Goal: Register for event/course

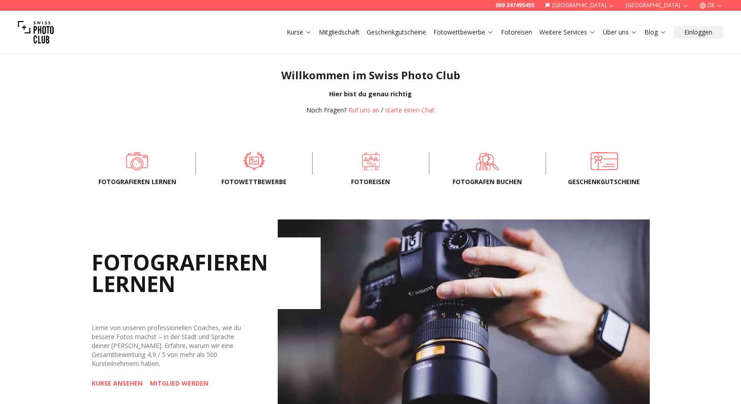
scroll to position [224, 0]
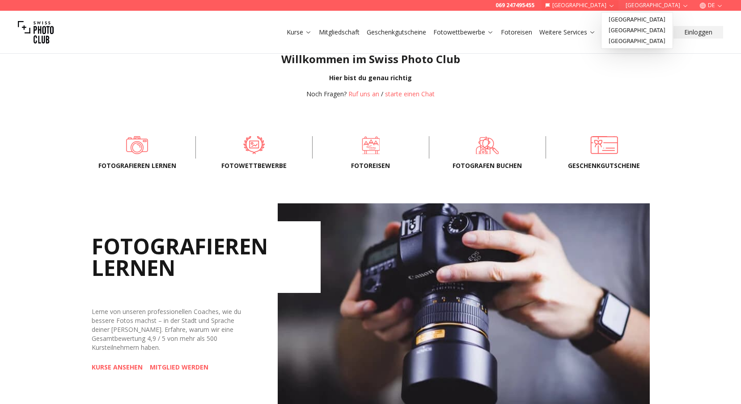
click at [619, 4] on button "[GEOGRAPHIC_DATA]" at bounding box center [580, 5] width 77 height 11
click at [627, 20] on link "[GEOGRAPHIC_DATA]" at bounding box center [638, 19] width 68 height 11
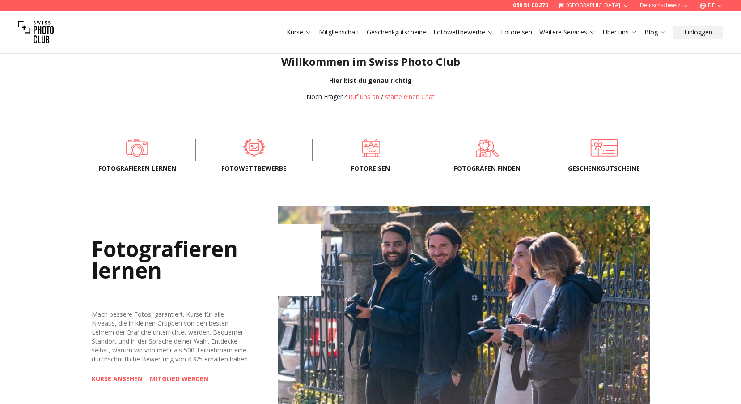
scroll to position [224, 0]
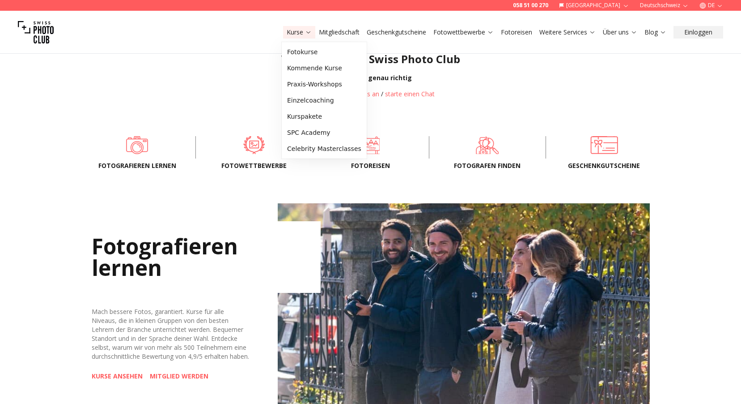
click at [305, 30] on icon at bounding box center [308, 32] width 7 height 7
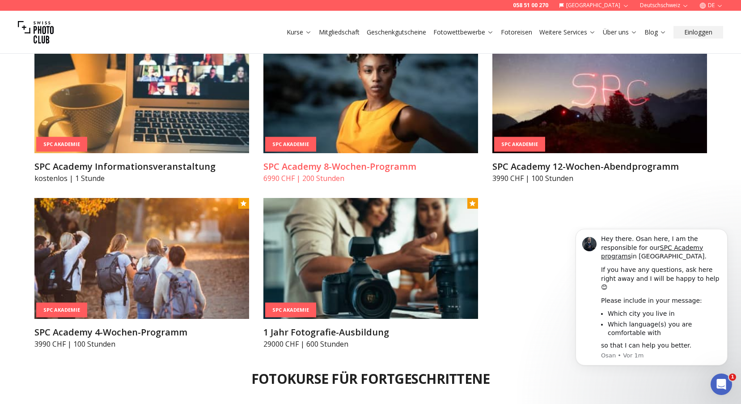
scroll to position [1163, 0]
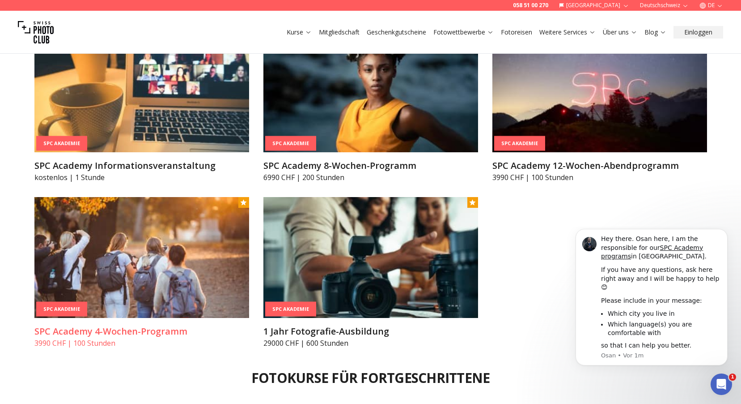
click at [191, 278] on img at bounding box center [141, 257] width 215 height 121
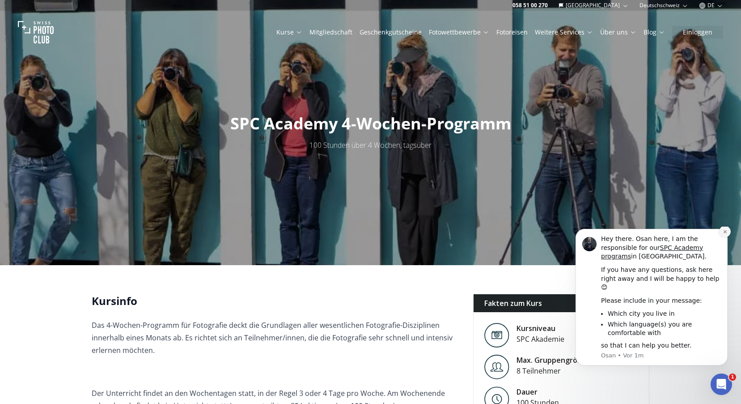
click at [724, 234] on icon "Dismiss notification" at bounding box center [725, 231] width 5 height 5
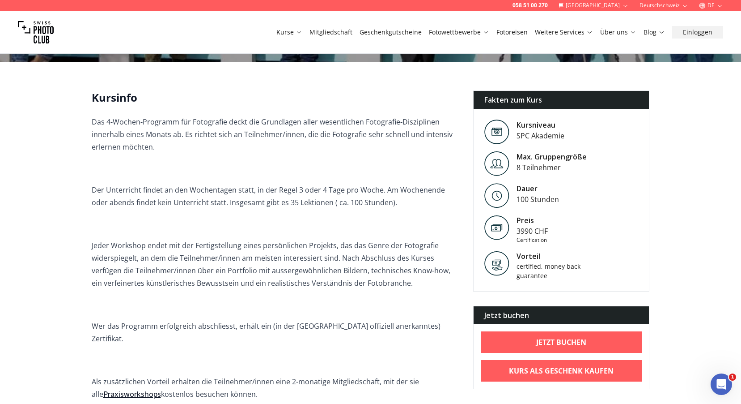
scroll to position [224, 0]
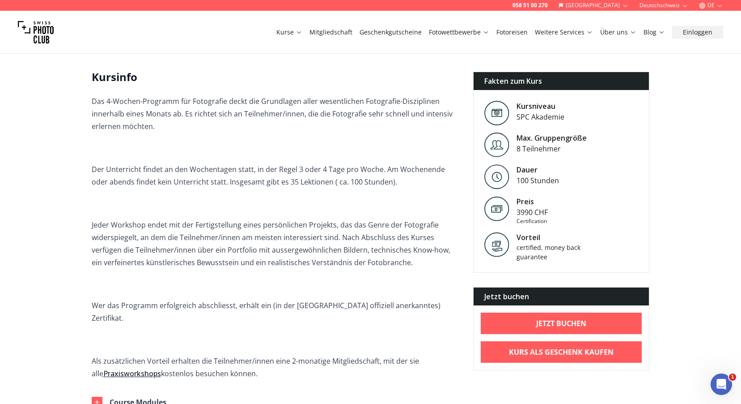
click at [172, 135] on span "Das 4-Wochen-Programm für Fotografie deckt die Grundlagen aller wesentlichen Fo…" at bounding box center [275, 237] width 367 height 285
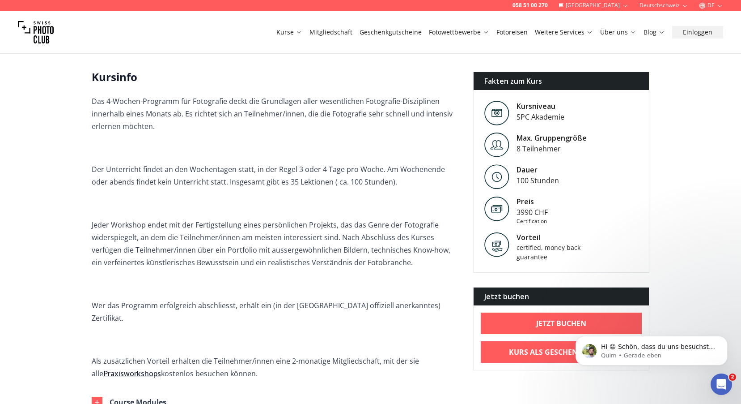
scroll to position [0, 0]
